Goal: Task Accomplishment & Management: Complete application form

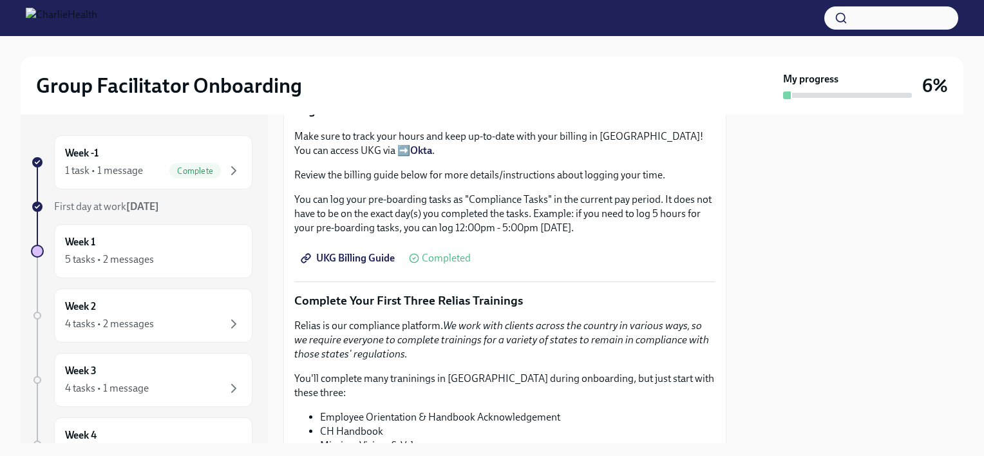
scroll to position [1223, 0]
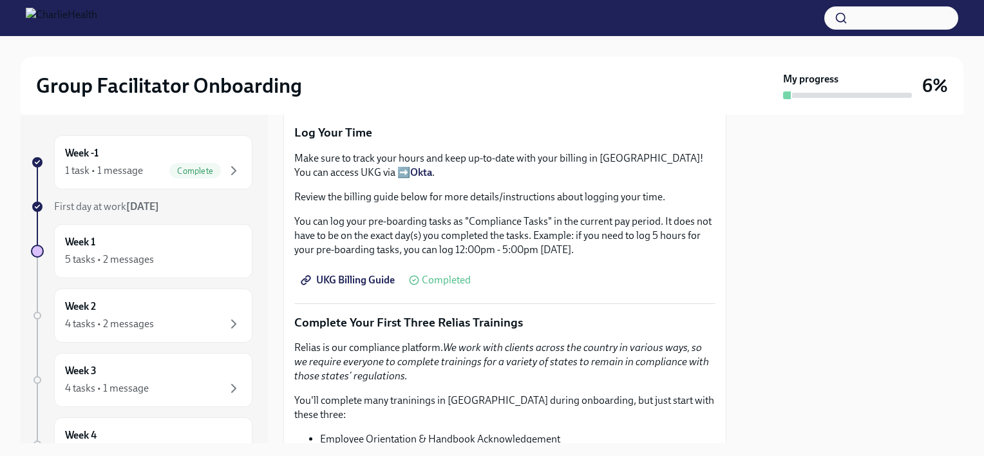
click at [410, 166] on strong "Okta" at bounding box center [421, 172] width 22 height 12
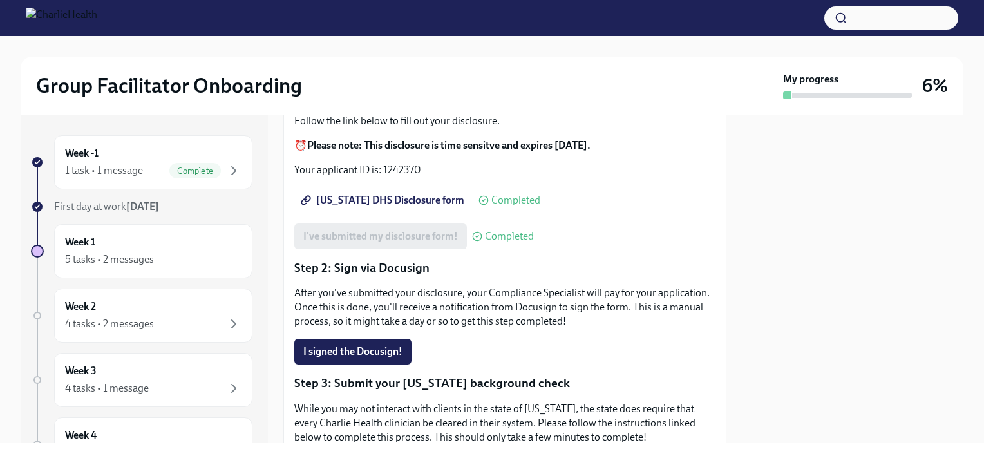
scroll to position [129, 0]
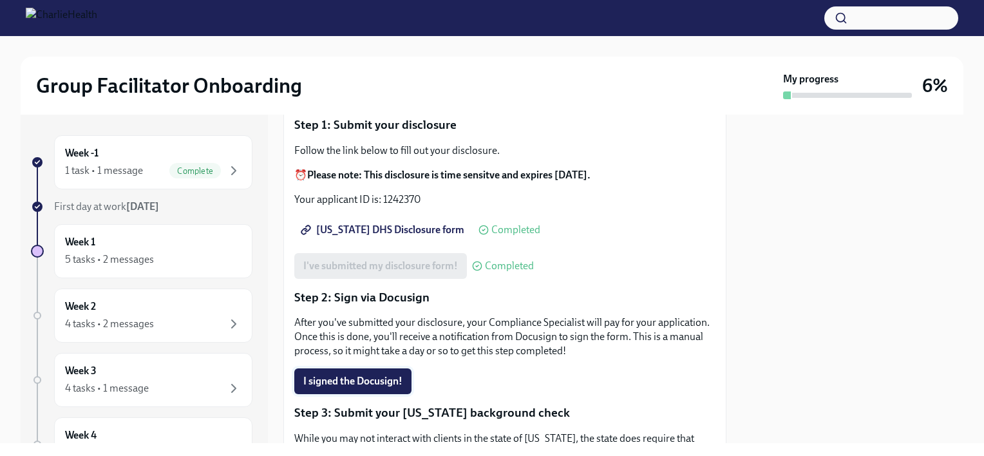
click at [366, 373] on button "I signed the Docusign!" at bounding box center [352, 381] width 117 height 26
click at [325, 381] on div "I signed the Docusign! Completed" at bounding box center [386, 381] width 184 height 26
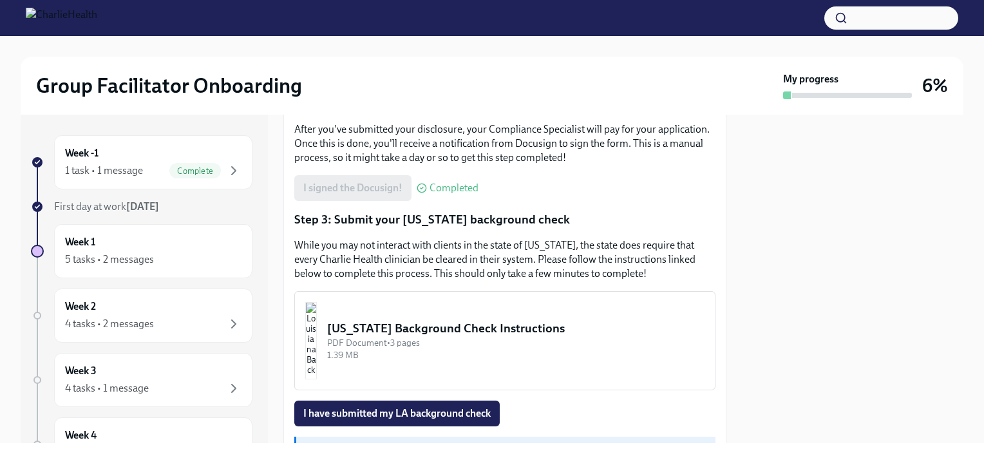
scroll to position [386, 0]
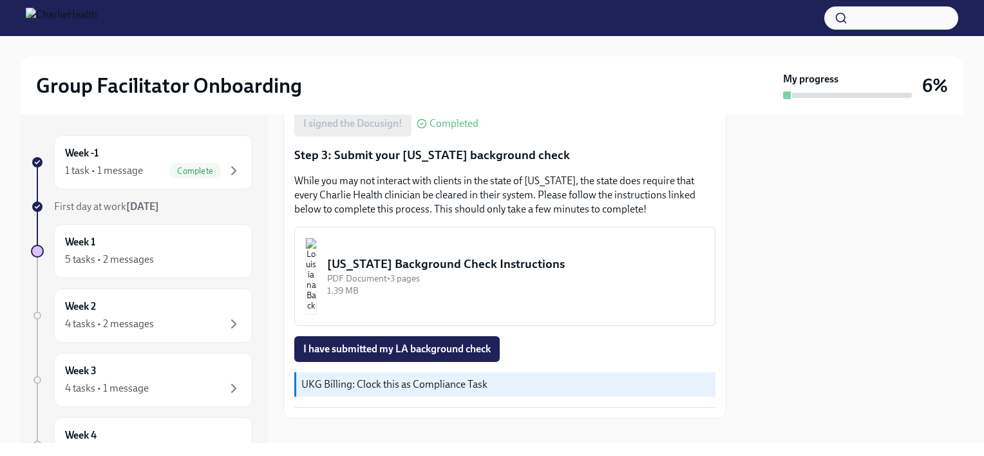
click at [489, 259] on div "Louisiana Background Check Instructions" at bounding box center [515, 264] width 377 height 17
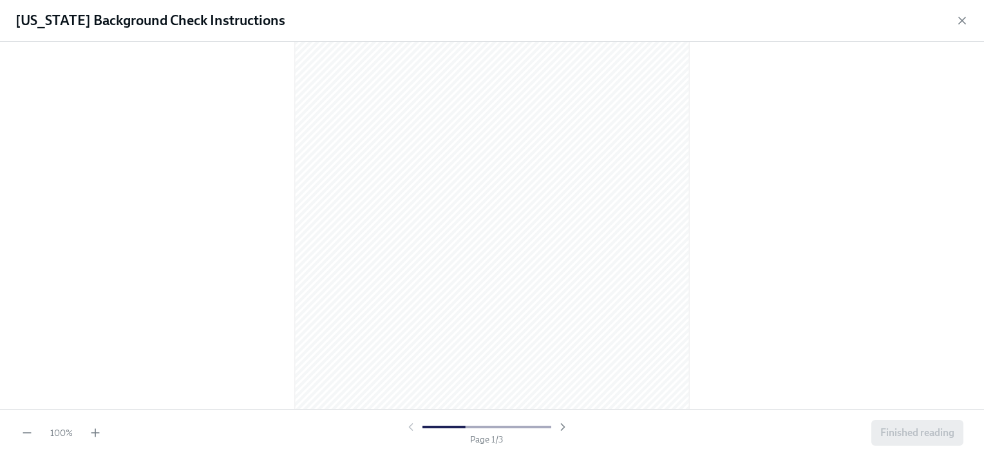
scroll to position [64, 0]
click at [92, 429] on icon "button" at bounding box center [95, 432] width 13 height 13
click at [93, 429] on icon "button" at bounding box center [95, 432] width 13 height 13
